Goal: Check status: Check status

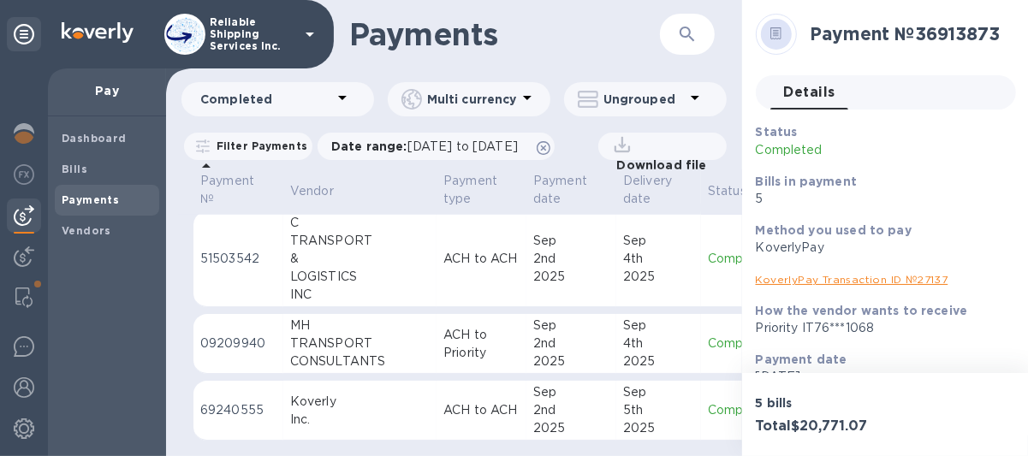
scroll to position [12, 0]
click at [78, 193] on b "Payments" at bounding box center [90, 199] width 57 height 13
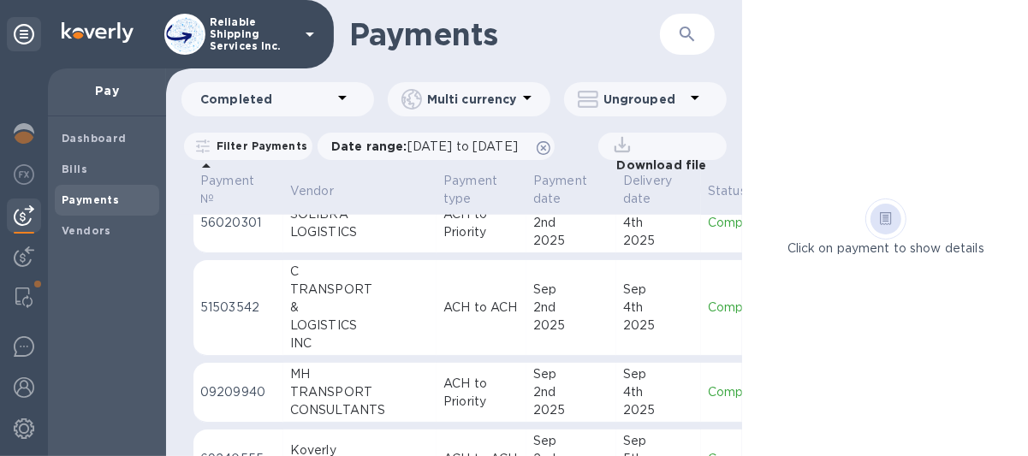
scroll to position [989, 0]
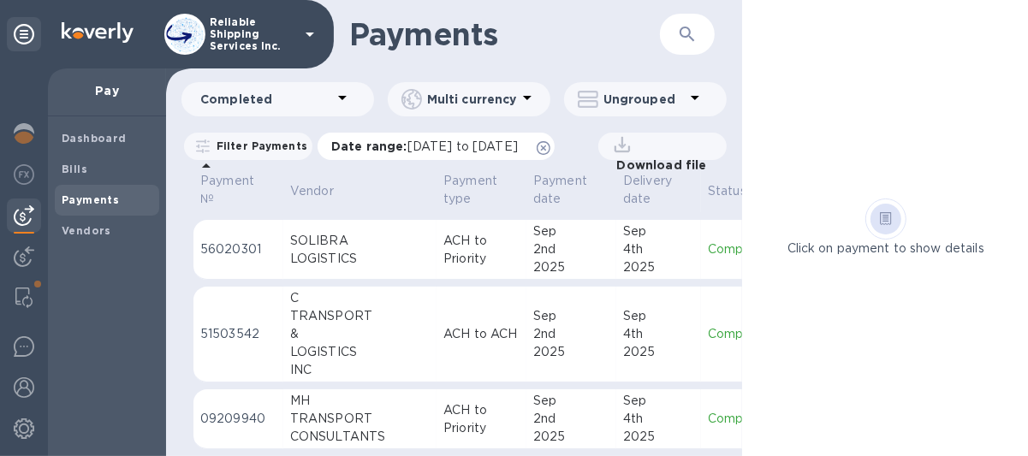
click at [518, 140] on span "[DATE] to [DATE]" at bounding box center [462, 147] width 110 height 14
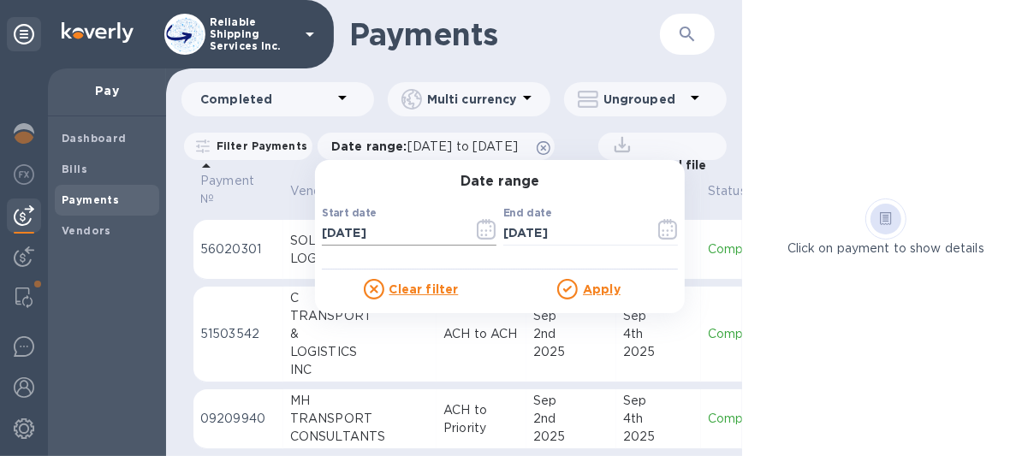
click at [362, 222] on input "[DATE]" at bounding box center [391, 234] width 138 height 26
click at [336, 221] on input "[DATE]" at bounding box center [391, 234] width 138 height 26
click at [330, 221] on input "[DATE]" at bounding box center [391, 234] width 138 height 26
click at [343, 223] on input "07/82/9202" at bounding box center [391, 234] width 138 height 26
type input "07/31/8292"
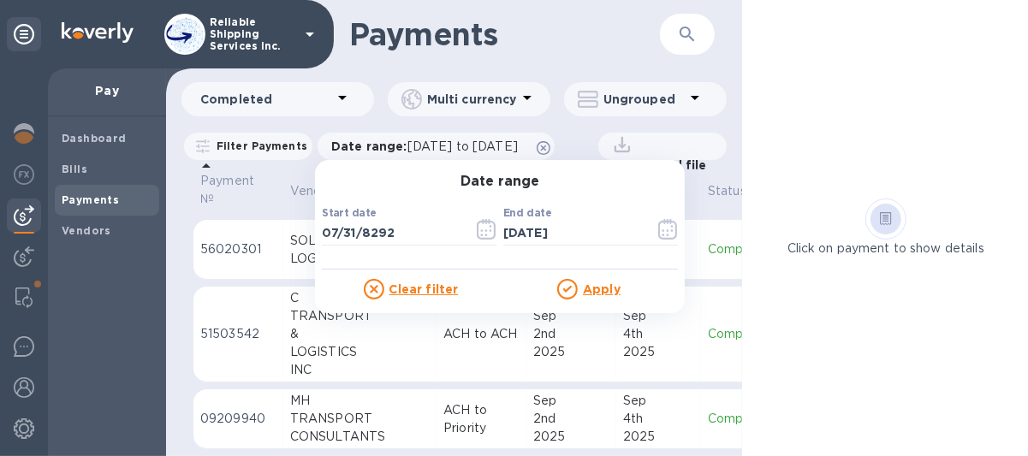
click at [588, 282] on u "Apply" at bounding box center [602, 289] width 38 height 14
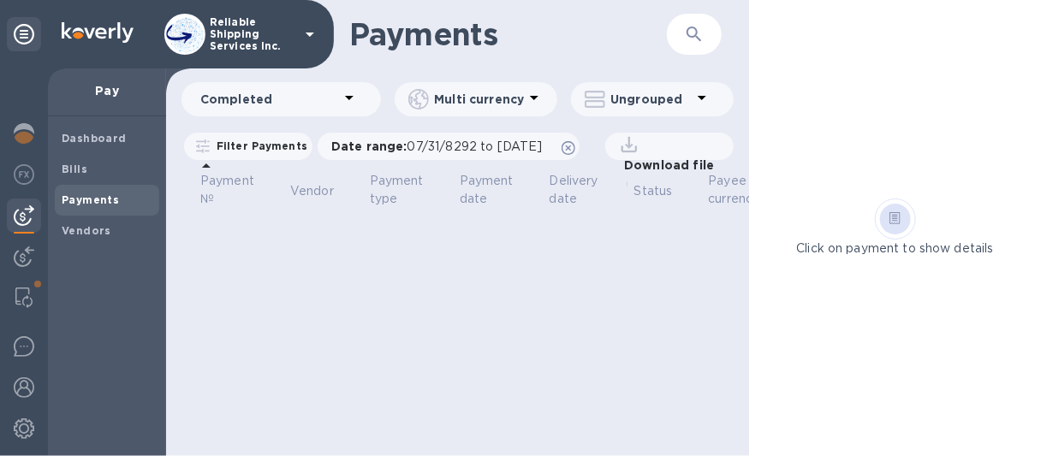
click at [661, 166] on p "Download file" at bounding box center [665, 165] width 97 height 17
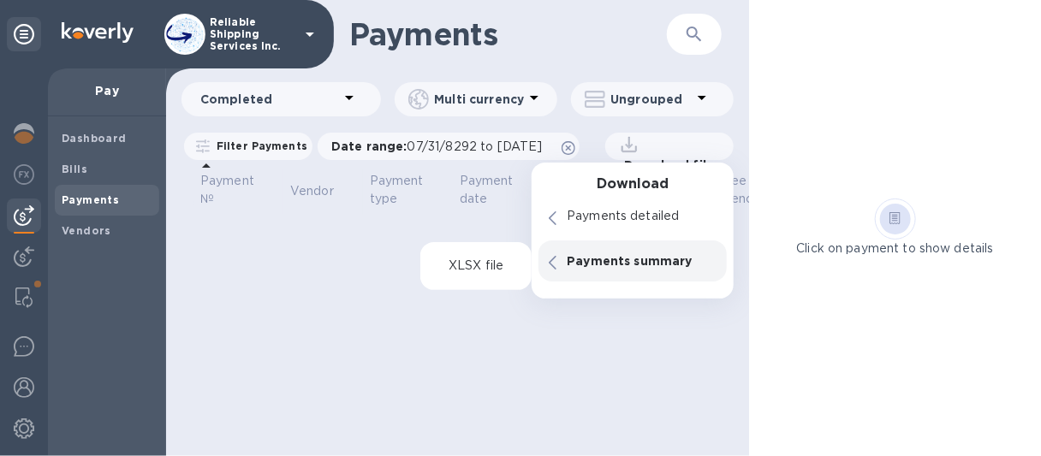
click at [583, 259] on p "Payments summary" at bounding box center [642, 261] width 150 height 17
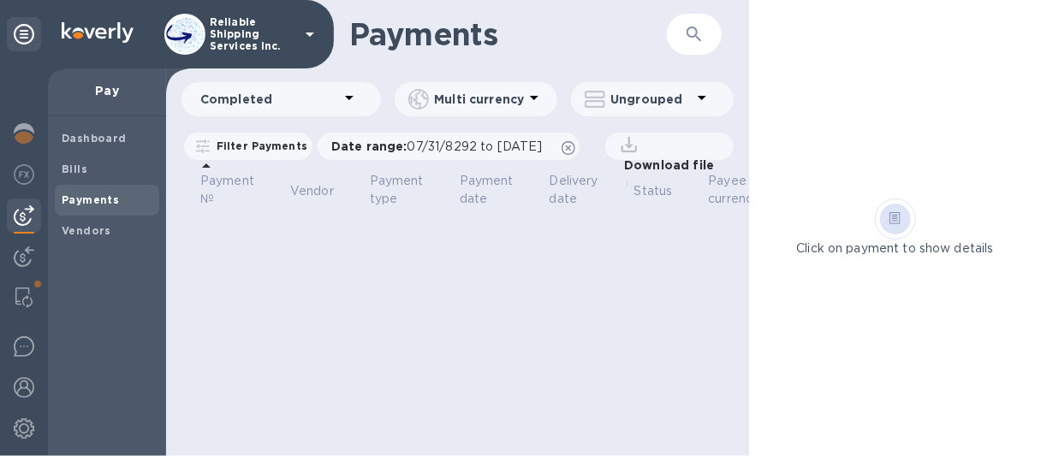
click at [536, 43] on h1 "Payments" at bounding box center [508, 34] width 318 height 36
click at [91, 192] on span "Payments" at bounding box center [90, 200] width 57 height 17
click at [496, 99] on p "Multi currency" at bounding box center [479, 99] width 90 height 17
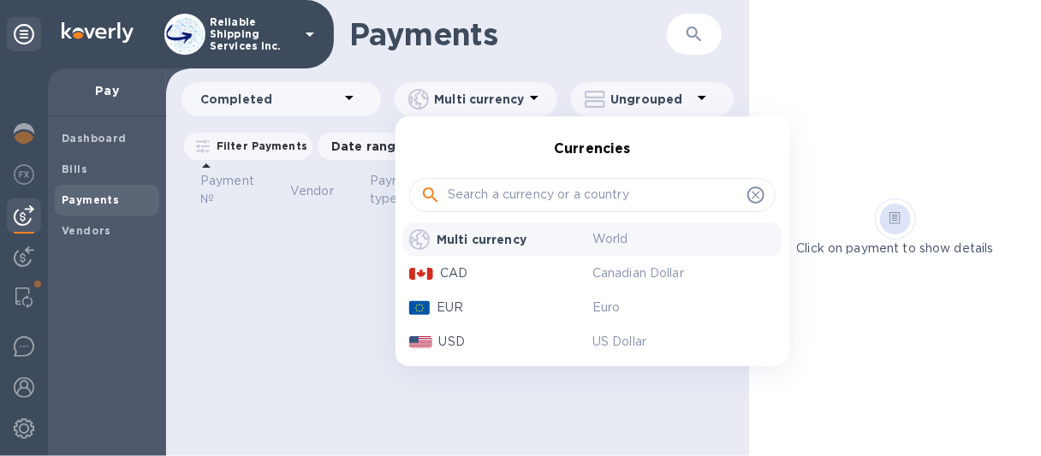
click at [752, 196] on icon at bounding box center [756, 195] width 14 height 14
click at [757, 196] on icon at bounding box center [756, 195] width 8 height 8
drag, startPoint x: 755, startPoint y: 193, endPoint x: 728, endPoint y: 156, distance: 45.9
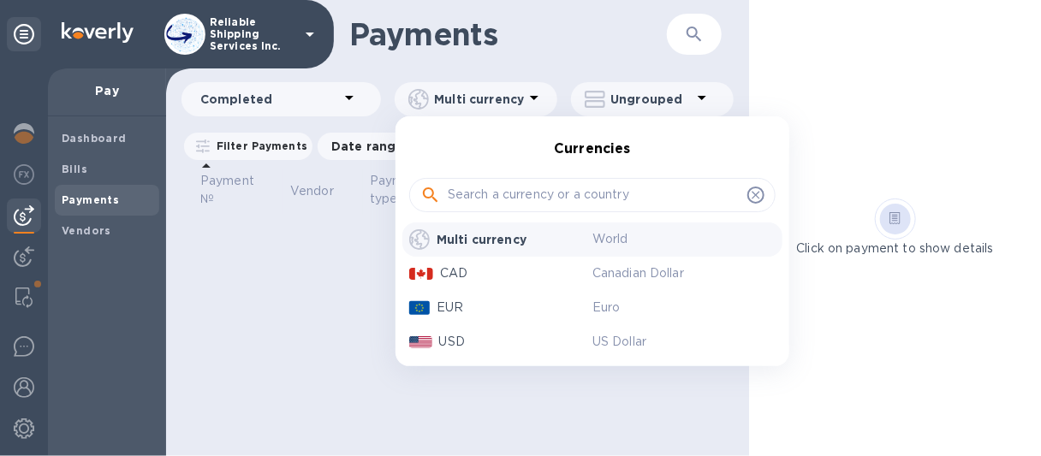
click at [755, 193] on icon at bounding box center [756, 195] width 14 height 14
drag, startPoint x: 682, startPoint y: 15, endPoint x: 534, endPoint y: 30, distance: 148.8
click at [611, 38] on div at bounding box center [520, 228] width 1041 height 456
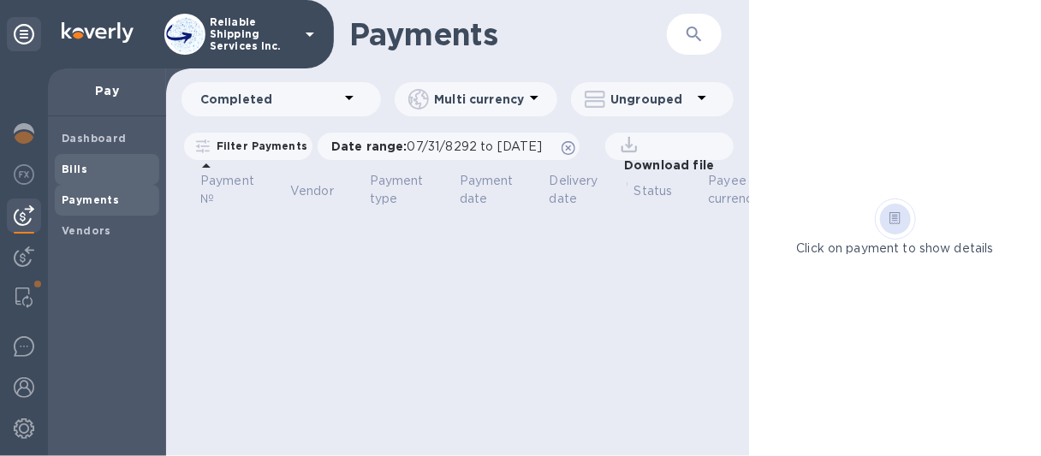
click at [78, 168] on b "Bills" at bounding box center [75, 169] width 26 height 13
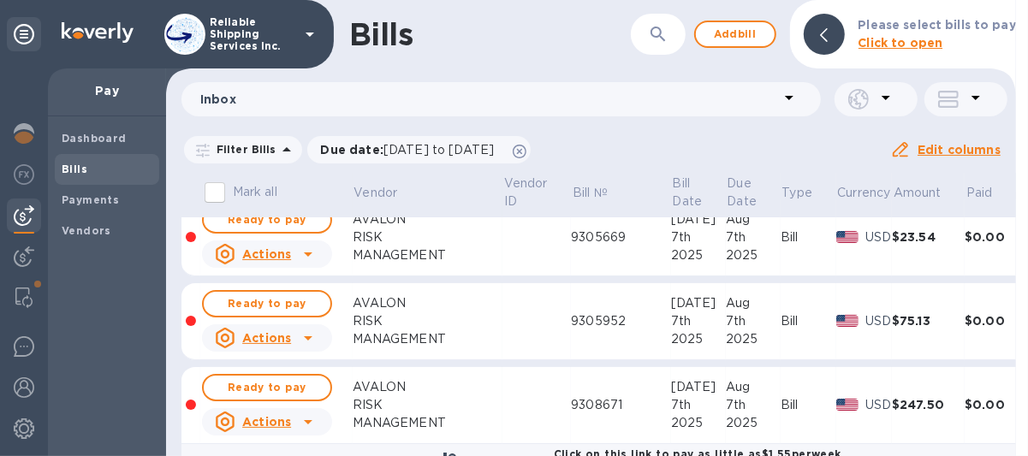
scroll to position [86, 0]
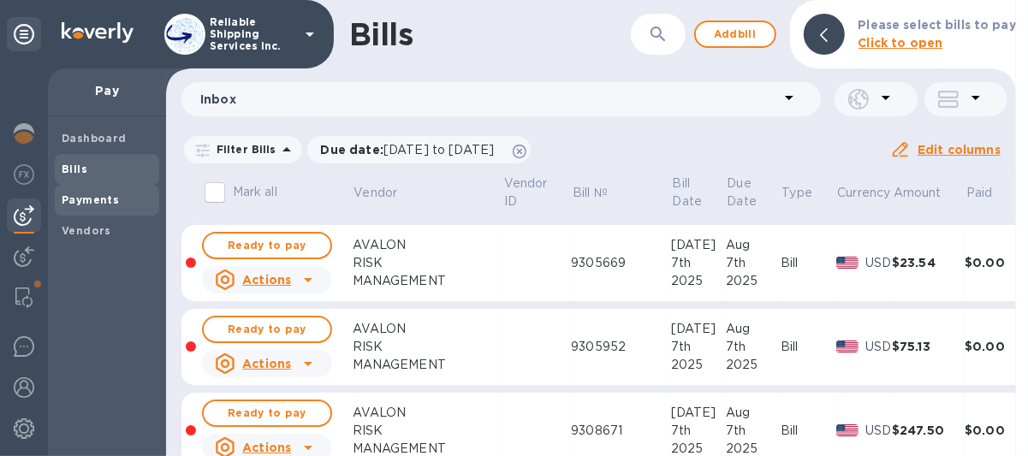
click at [64, 202] on b "Payments" at bounding box center [90, 199] width 57 height 13
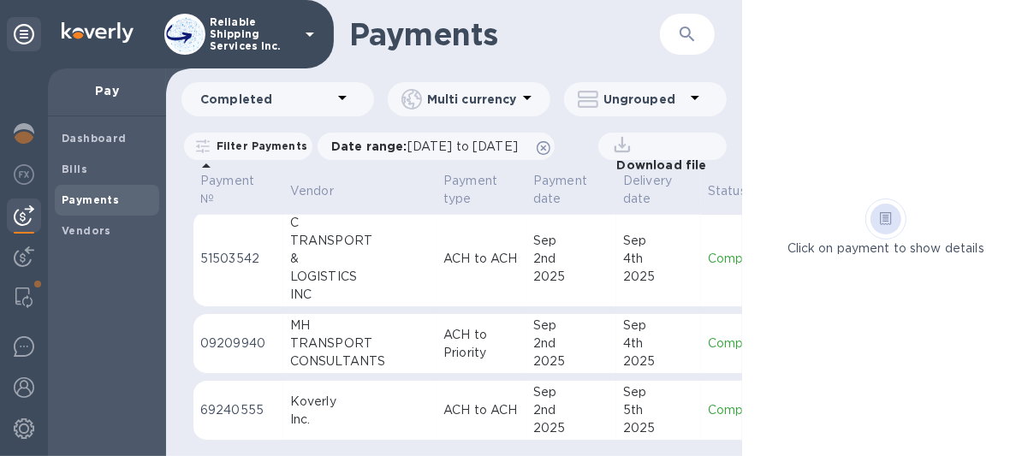
scroll to position [12, 0]
click at [86, 224] on span "Vendors" at bounding box center [87, 231] width 50 height 17
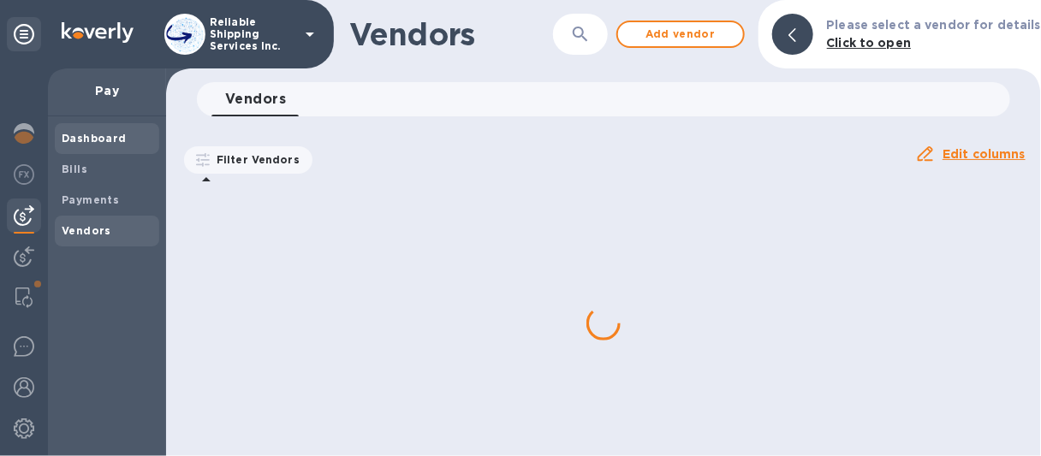
drag, startPoint x: 71, startPoint y: 164, endPoint x: 80, endPoint y: 144, distance: 21.5
click at [72, 162] on span "Bills" at bounding box center [75, 169] width 26 height 17
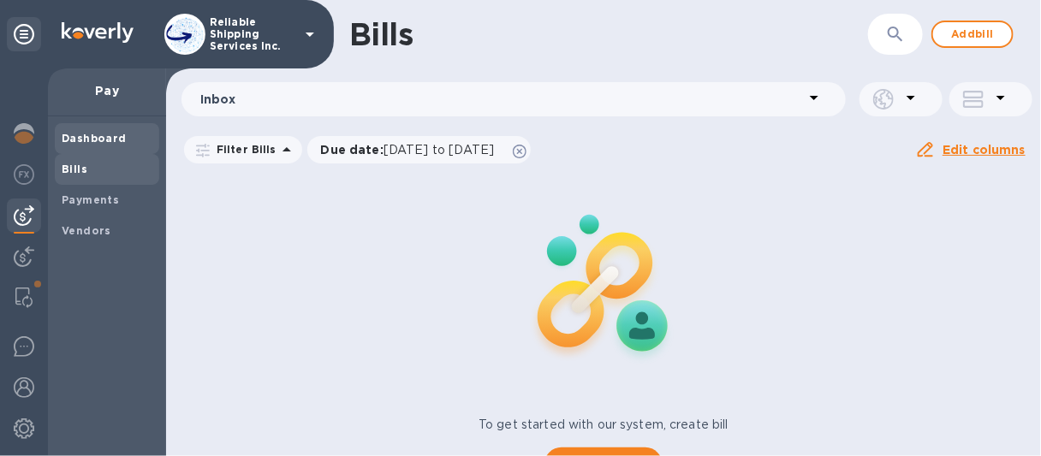
click at [82, 132] on b "Dashboard" at bounding box center [94, 138] width 65 height 13
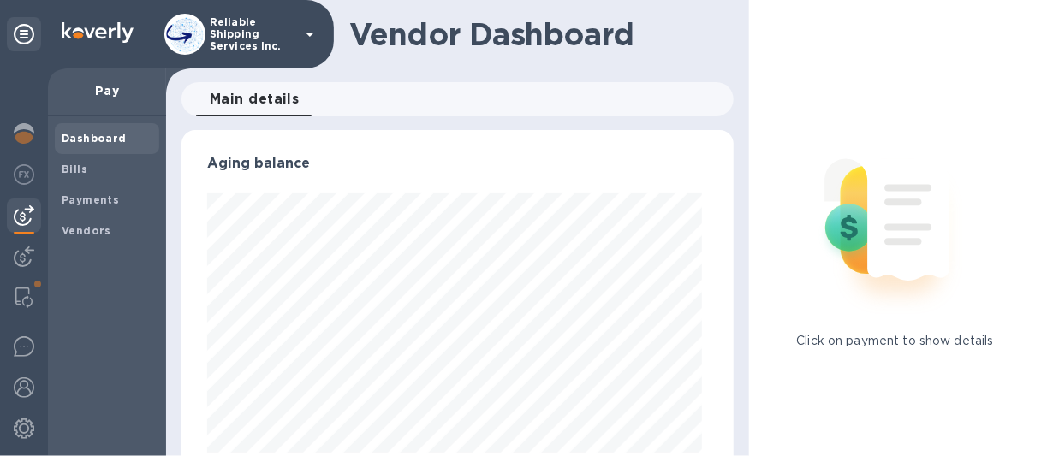
scroll to position [369, 545]
